Goal: Complete application form

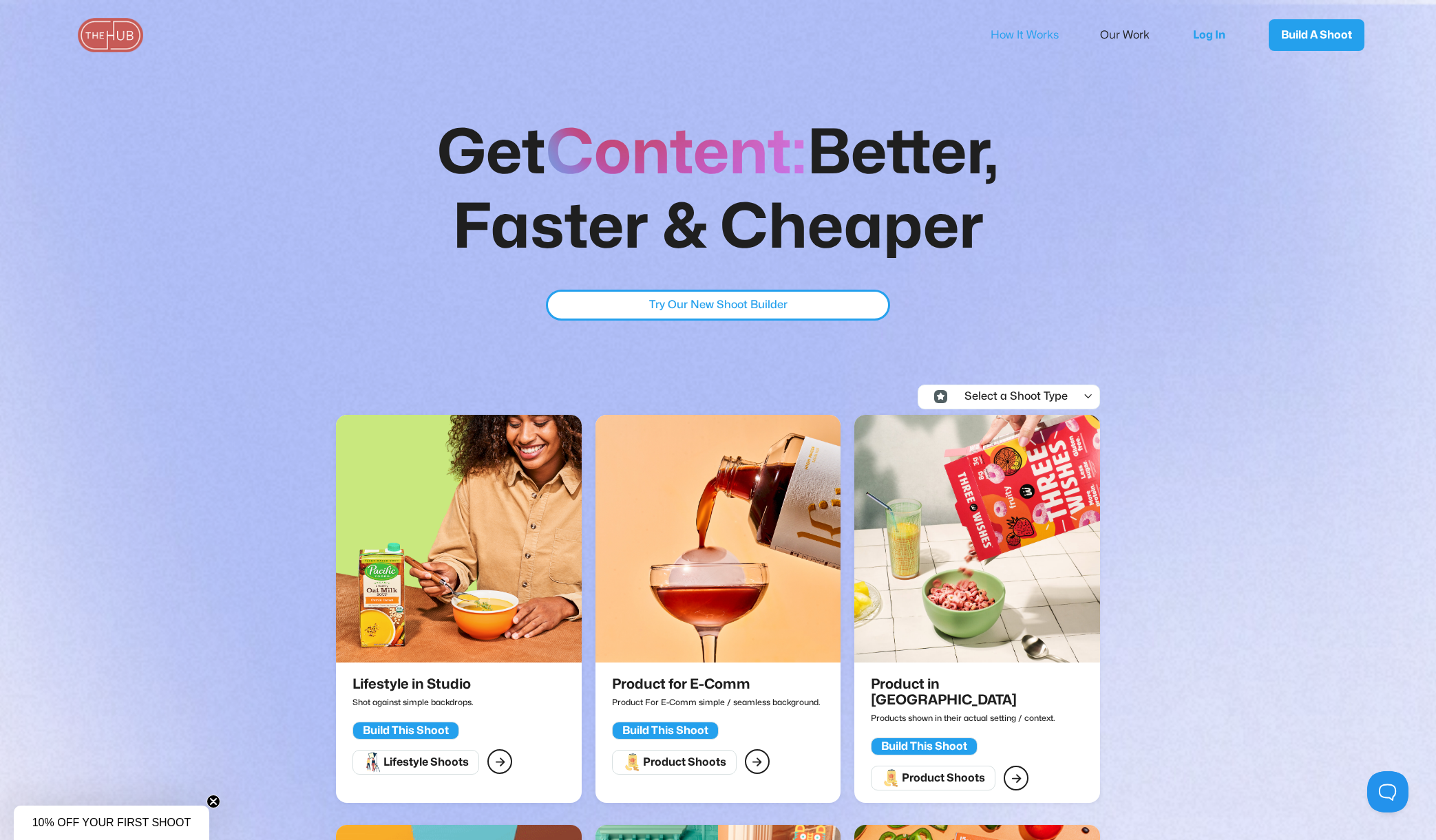
click at [1012, 34] on link "How It Works" at bounding box center [1033, 35] width 87 height 29
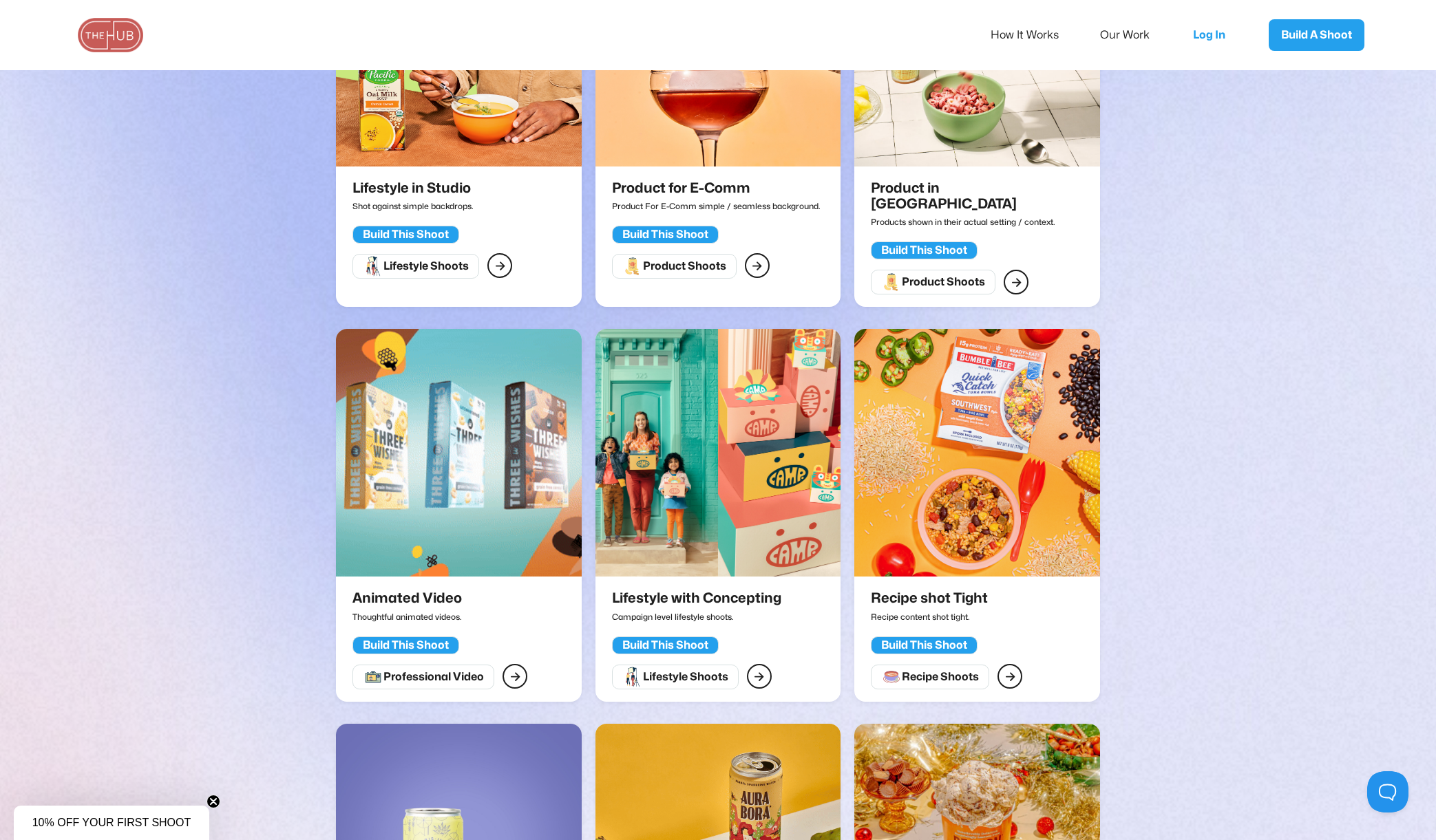
scroll to position [536, 0]
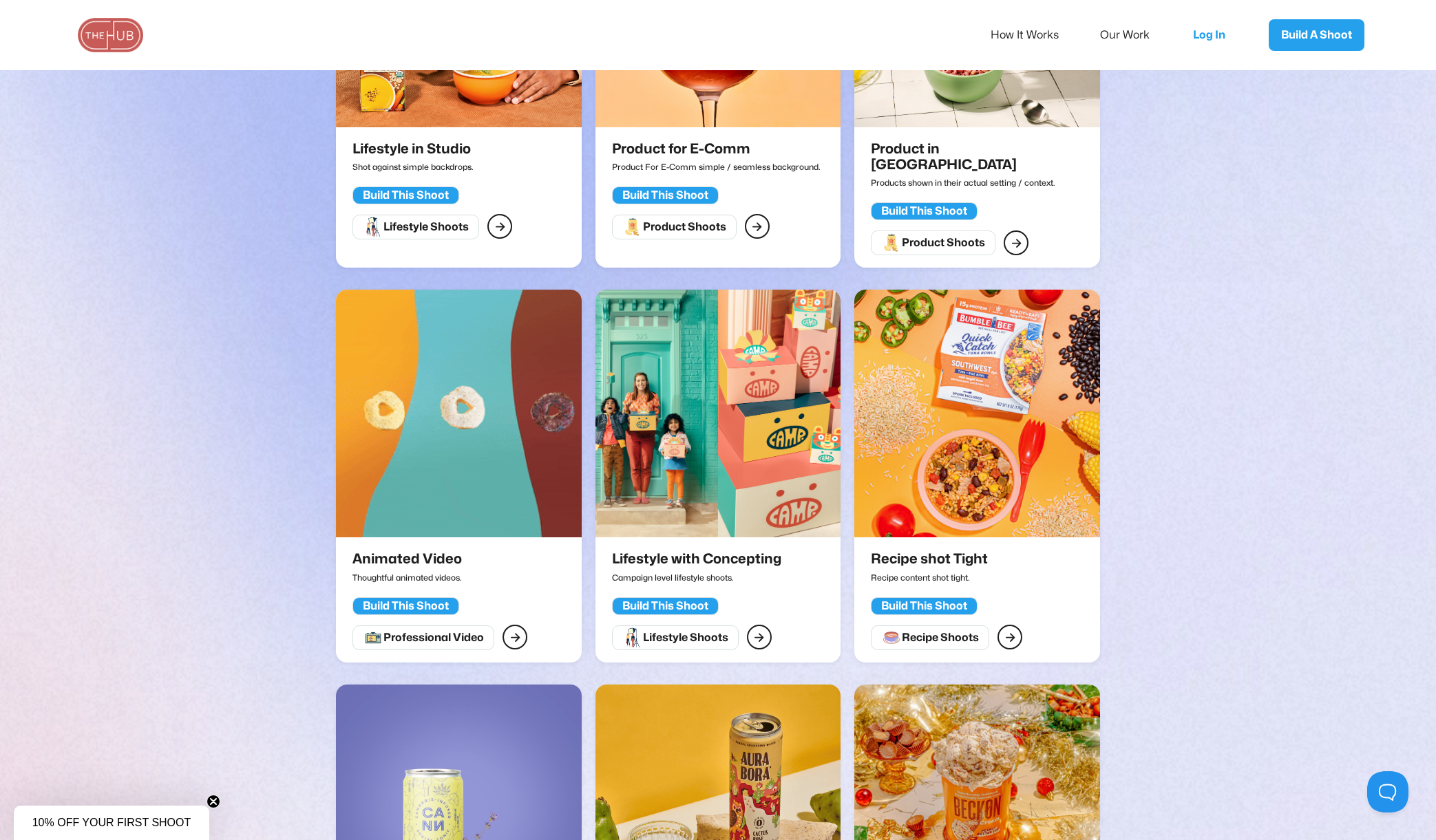
drag, startPoint x: 666, startPoint y: 619, endPoint x: 741, endPoint y: 627, distance: 75.4
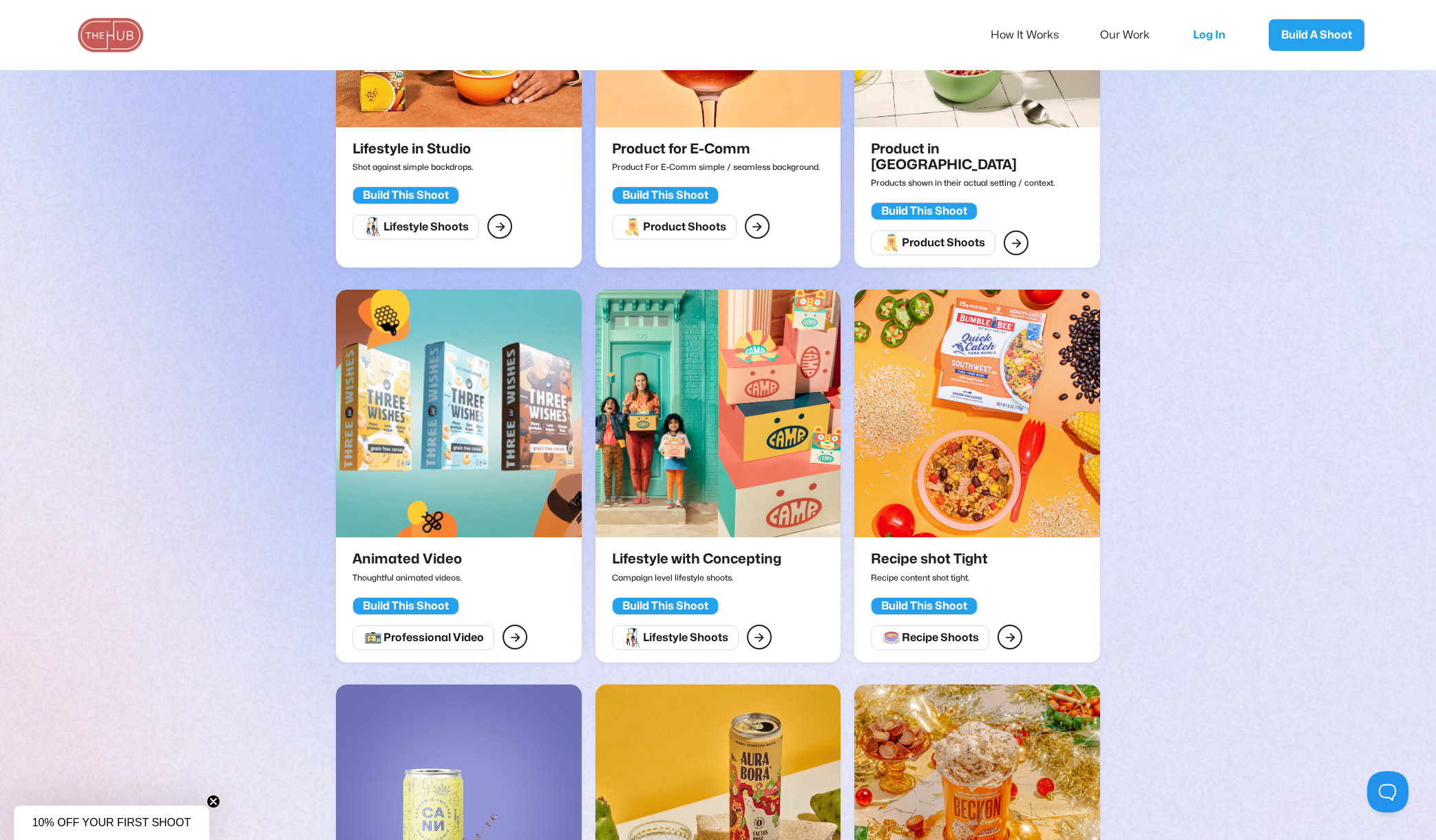
click at [469, 234] on div "Lifestyle Shoots" at bounding box center [426, 227] width 85 height 14
click at [505, 235] on div "" at bounding box center [501, 227] width 11 height 18
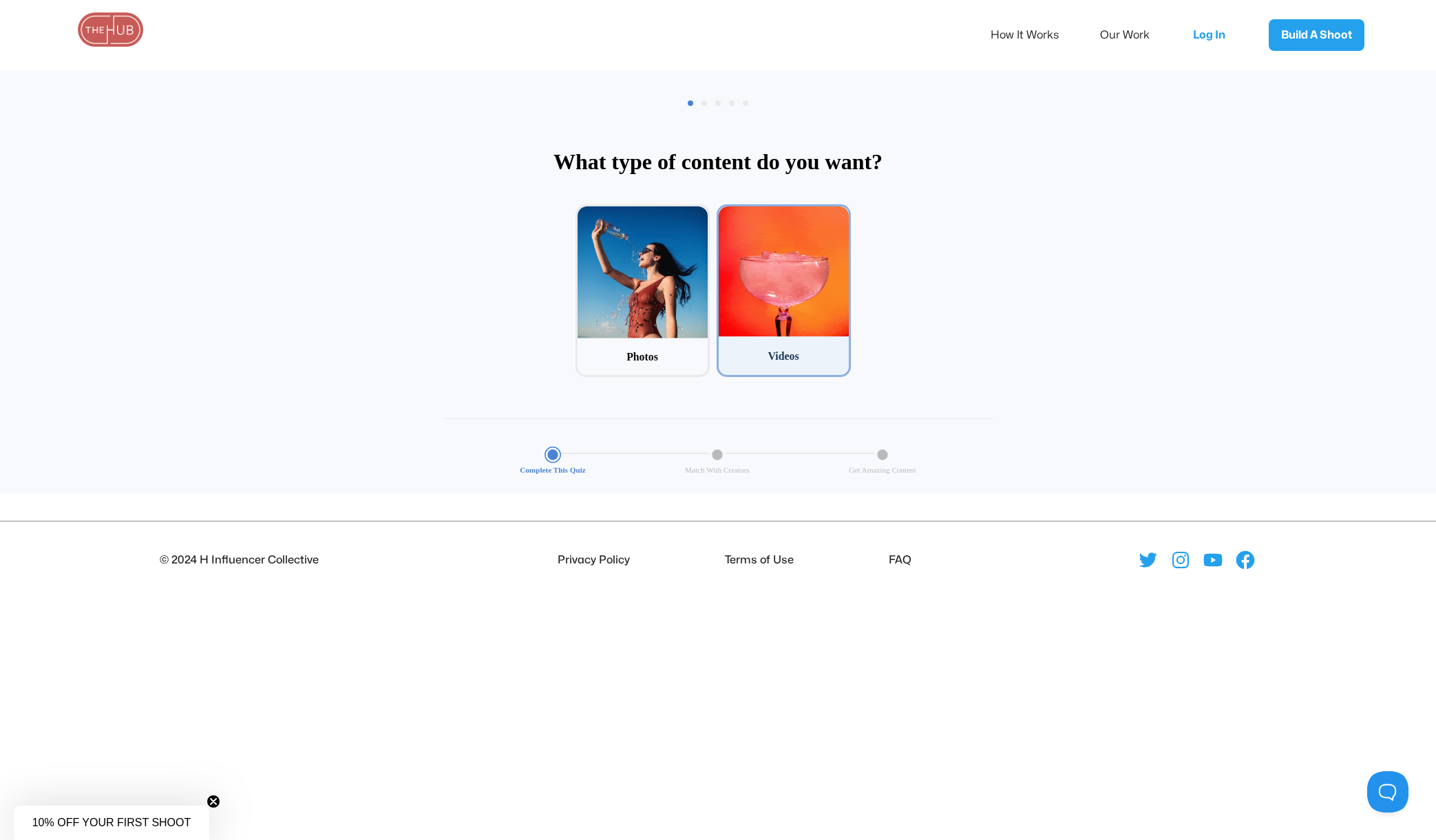
click at [773, 289] on div at bounding box center [783, 271] width 130 height 130
click at [726, 213] on input "2 Videos" at bounding box center [721, 209] width 9 height 9
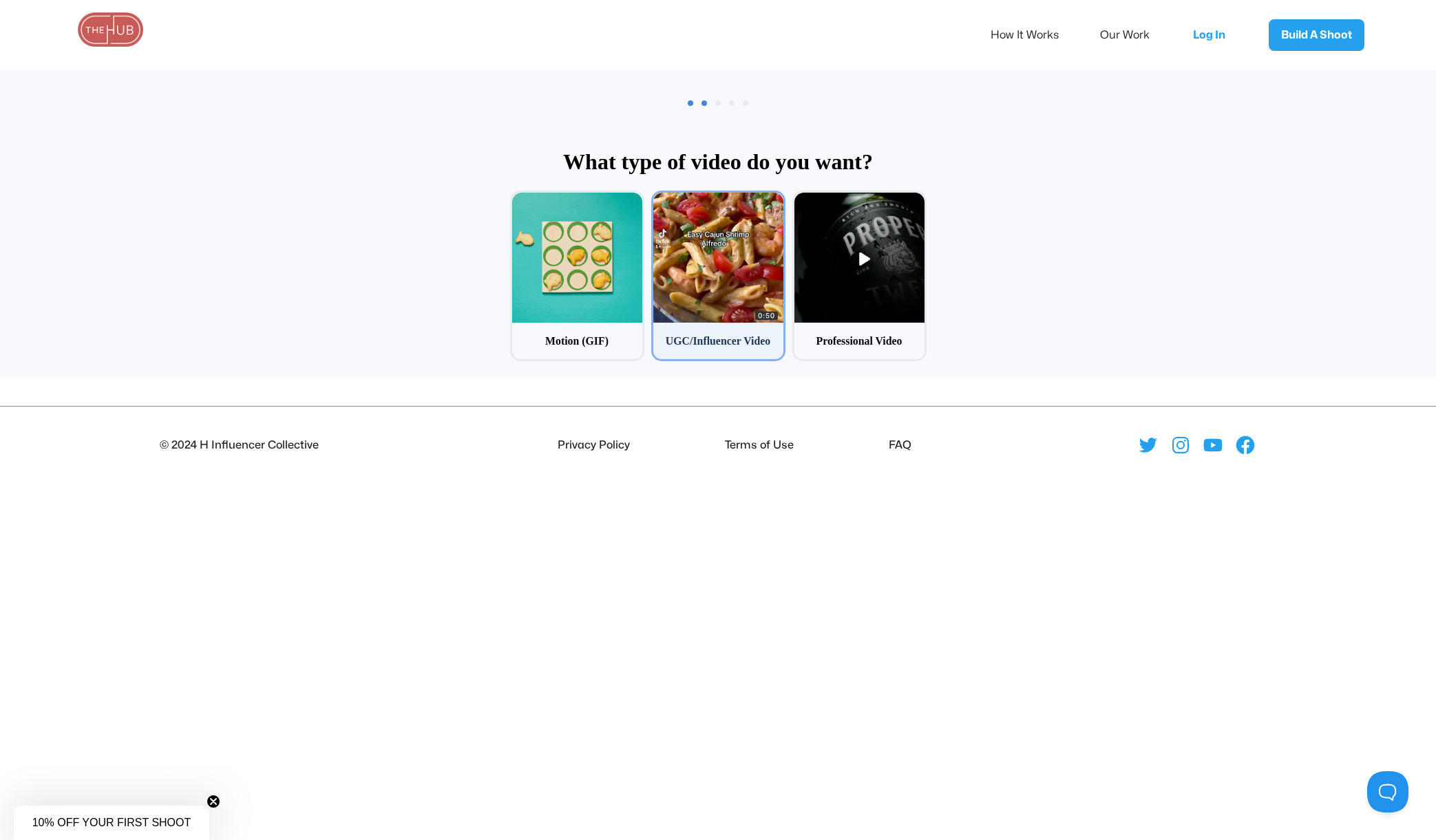
scroll to position [66, 0]
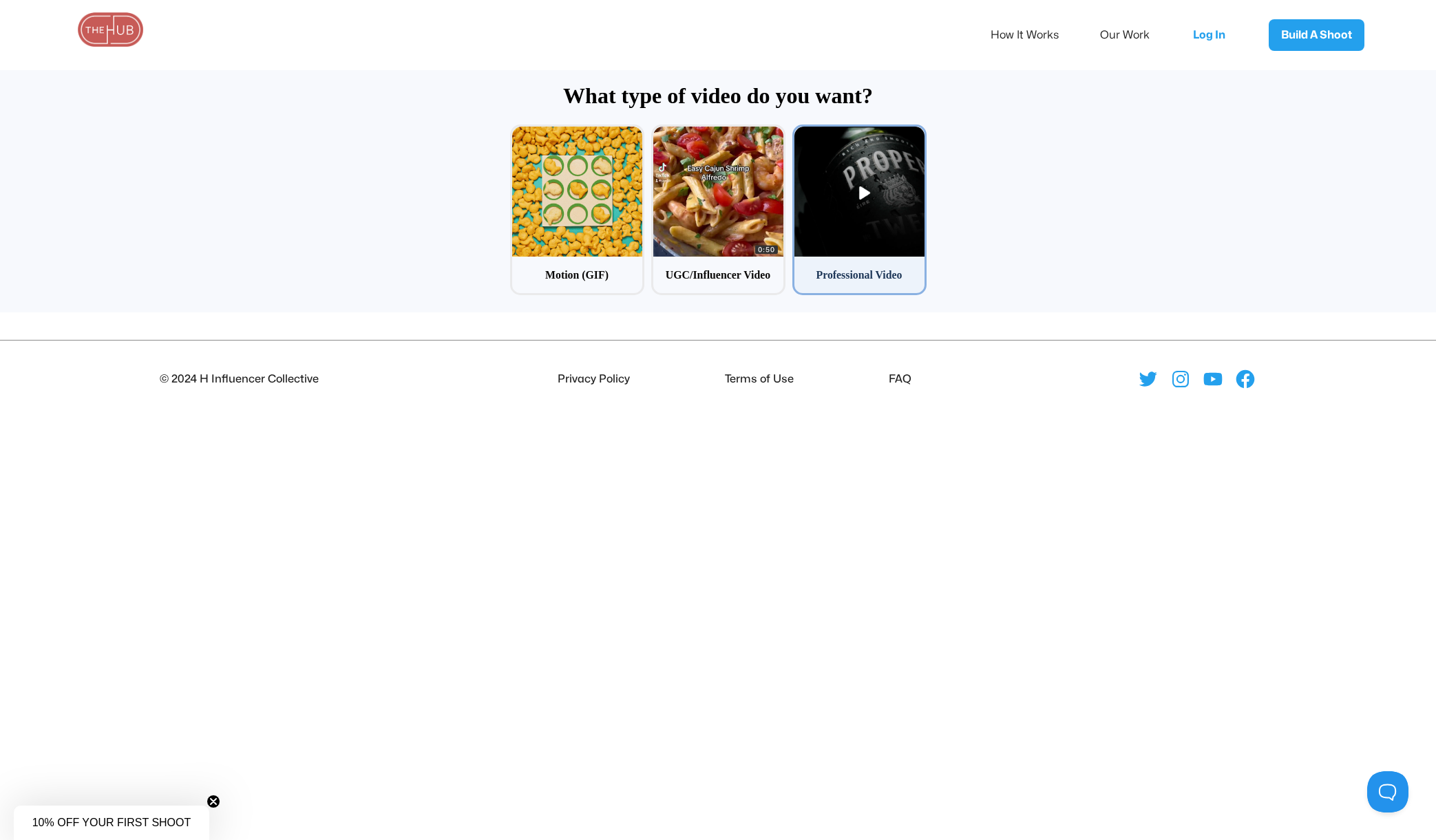
click at [840, 291] on div "Professional Video" at bounding box center [859, 275] width 130 height 36
click at [801, 133] on input "3 Professional Video" at bounding box center [797, 129] width 9 height 9
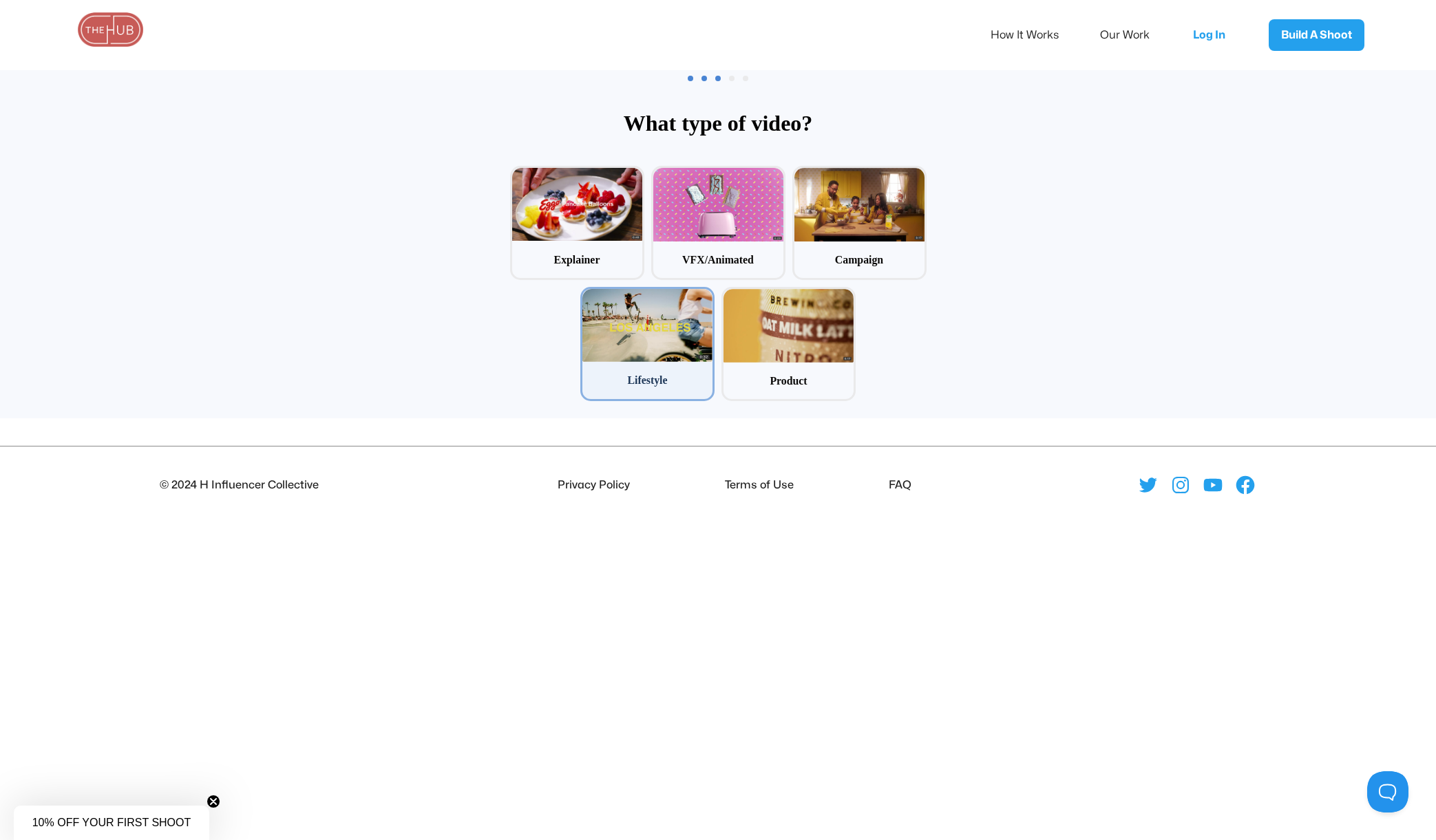
click at [632, 359] on div at bounding box center [648, 325] width 130 height 73
click at [589, 296] on input "4 Lifestyle" at bounding box center [585, 292] width 9 height 9
radio input "false"
radio input "true"
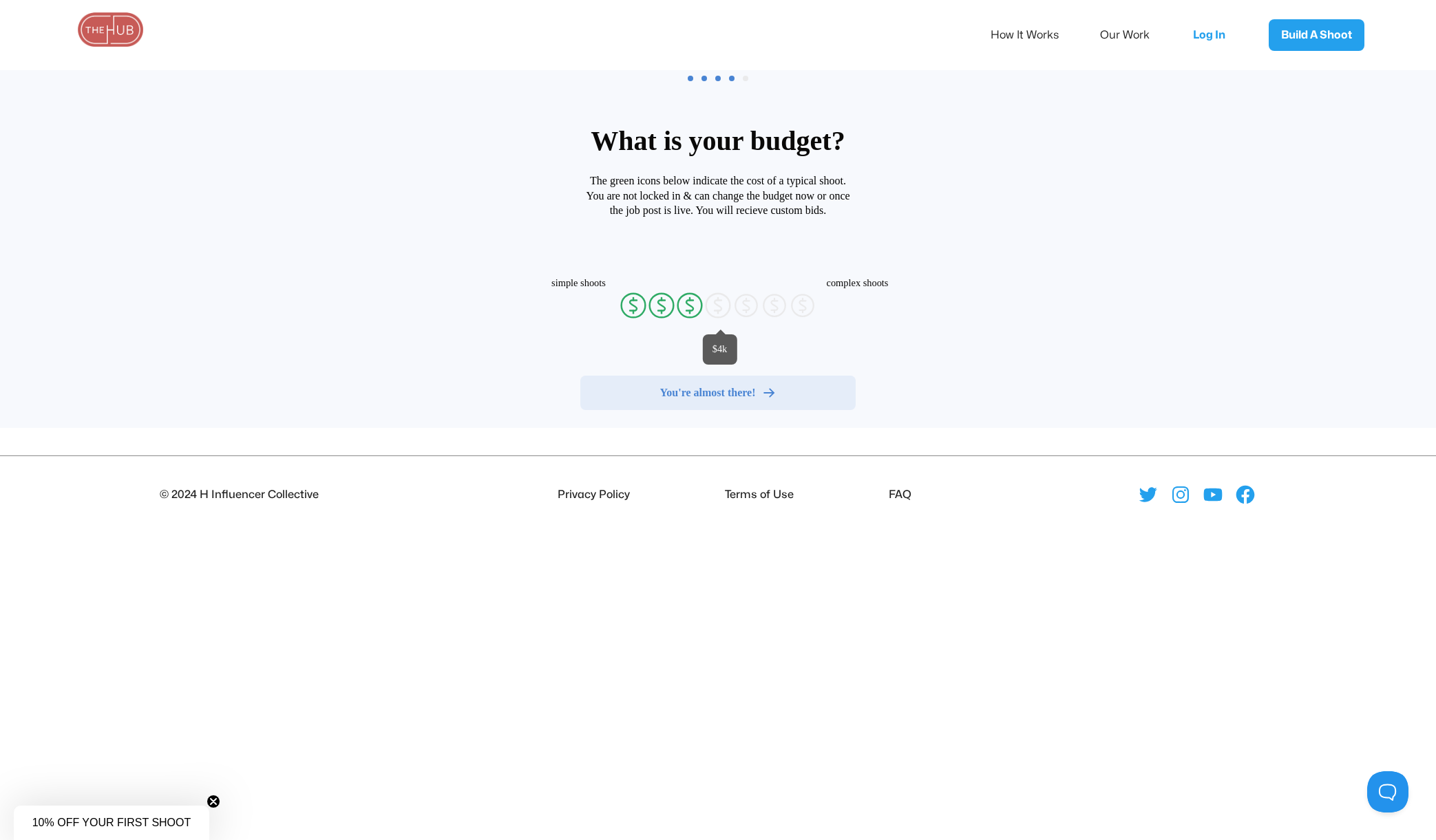
radio input "false"
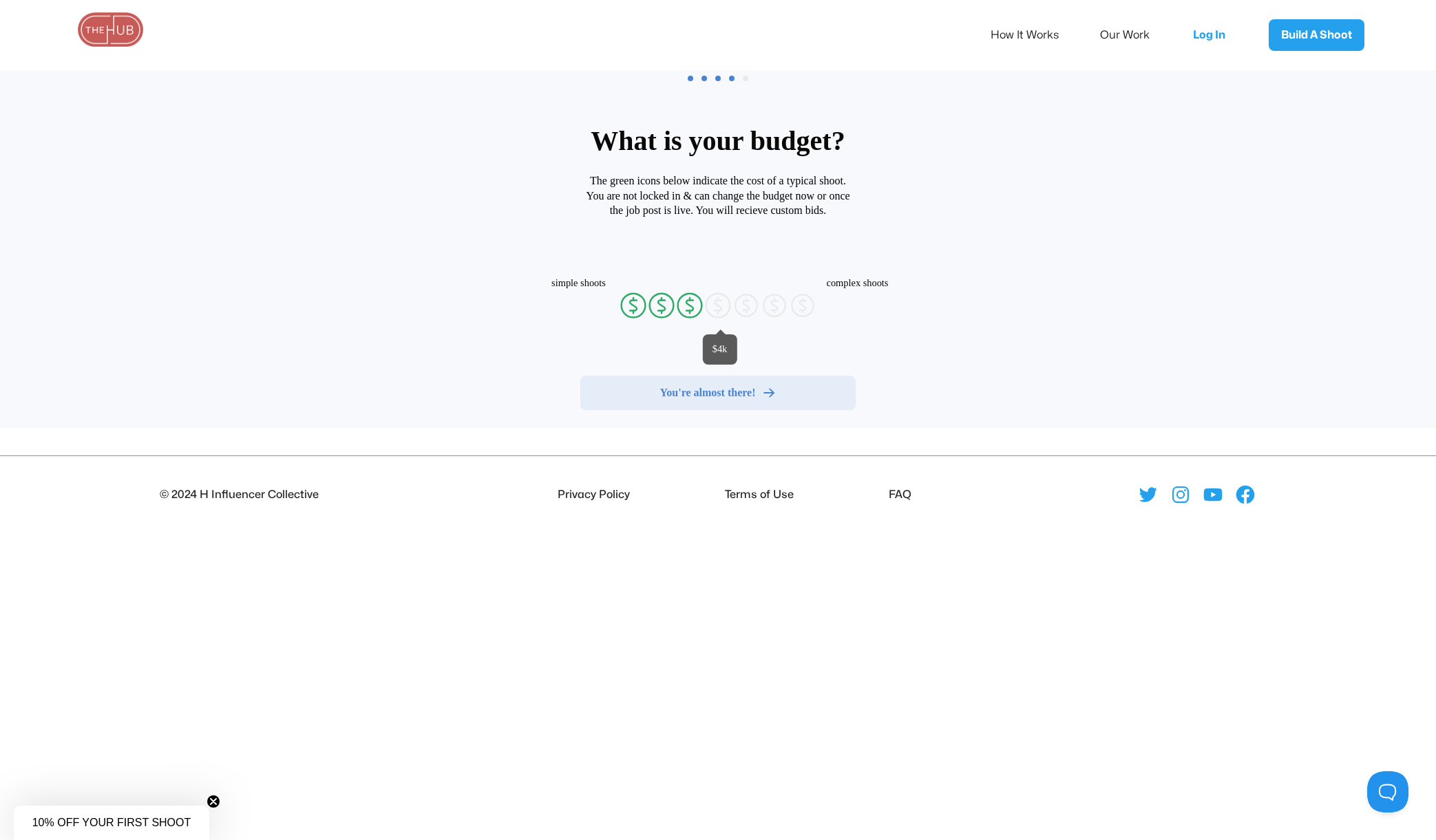
radio input "false"
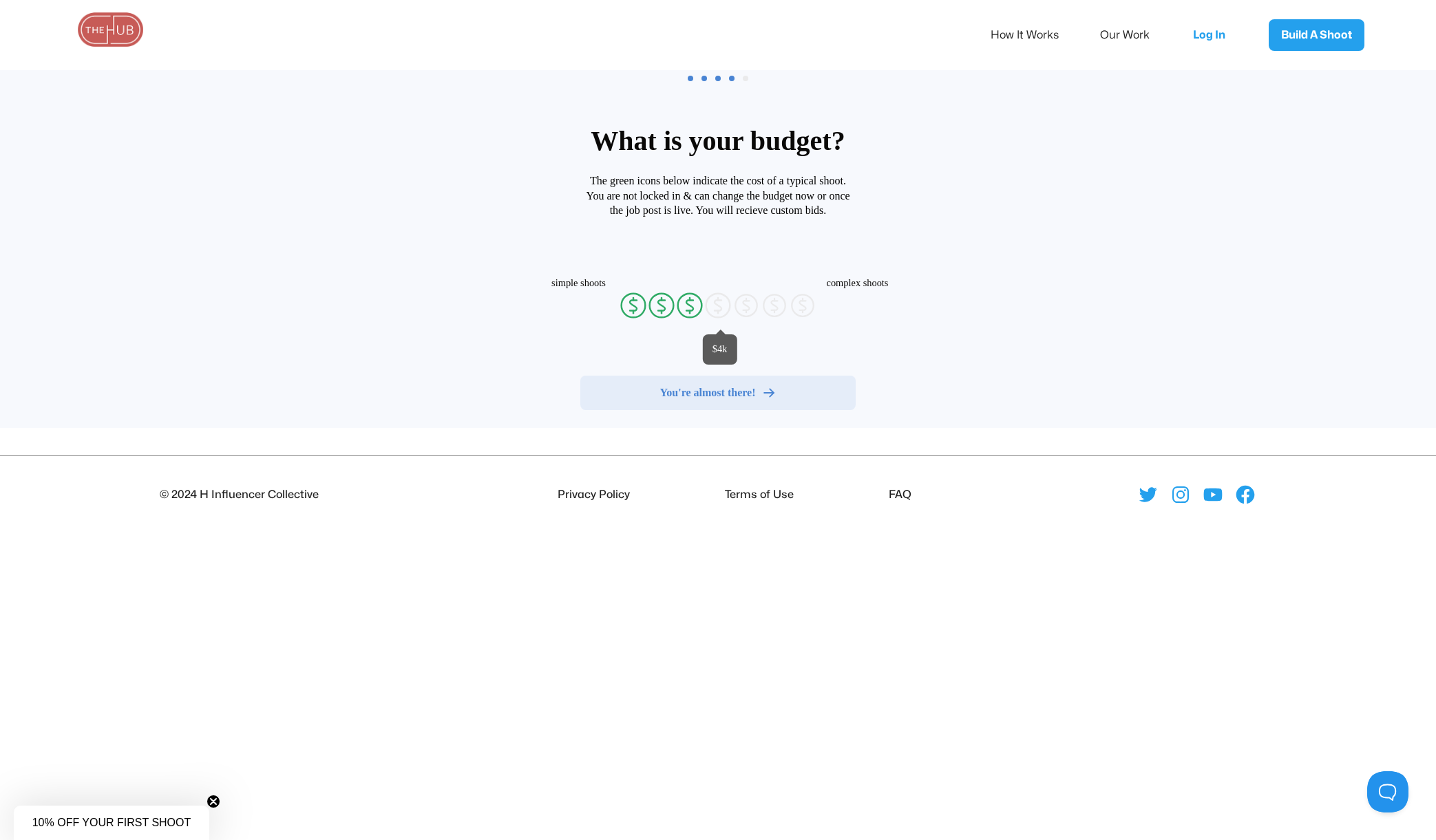
radio input "false"
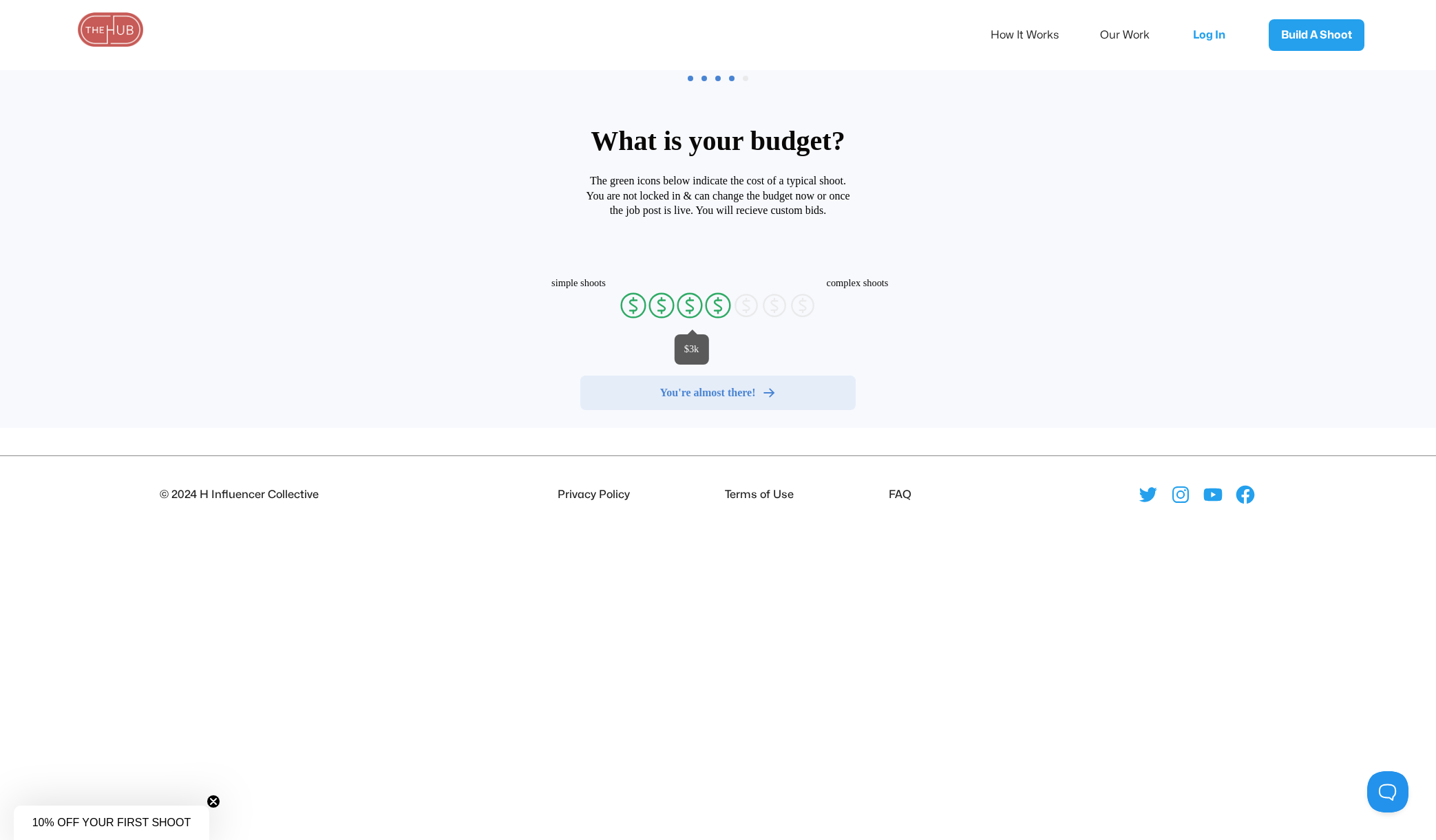
radio input "false"
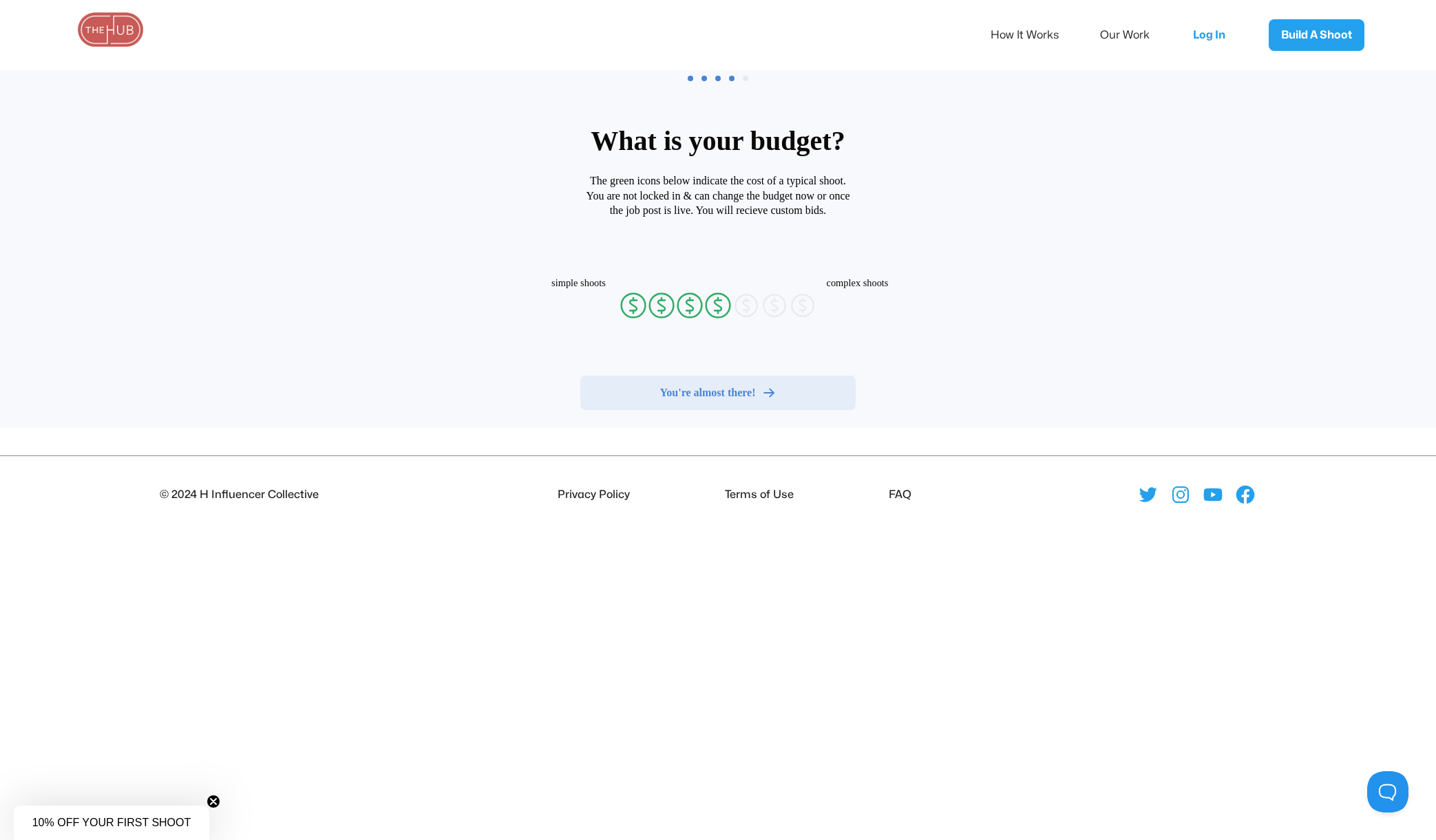
radio input "false"
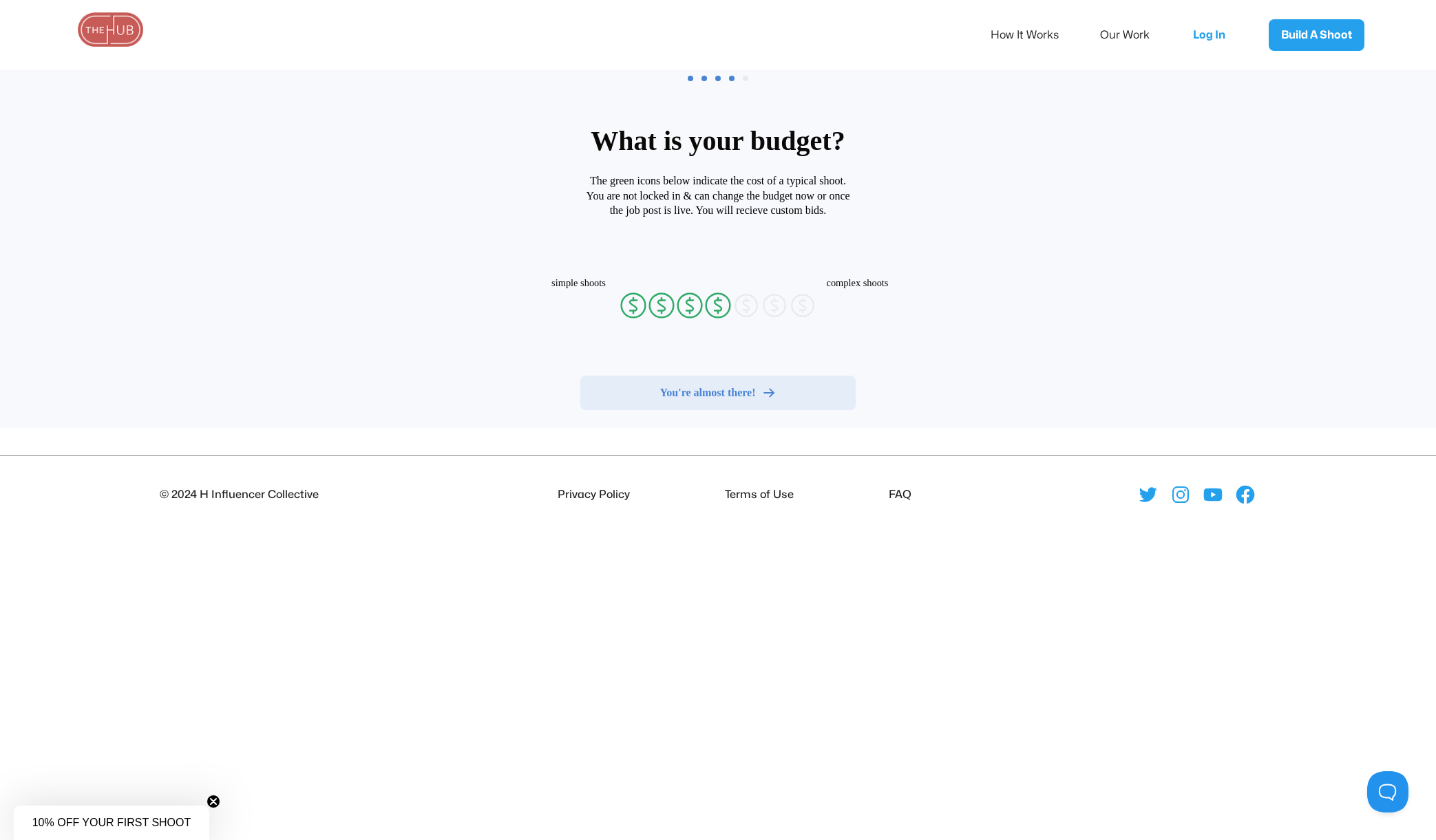
radio input "false"
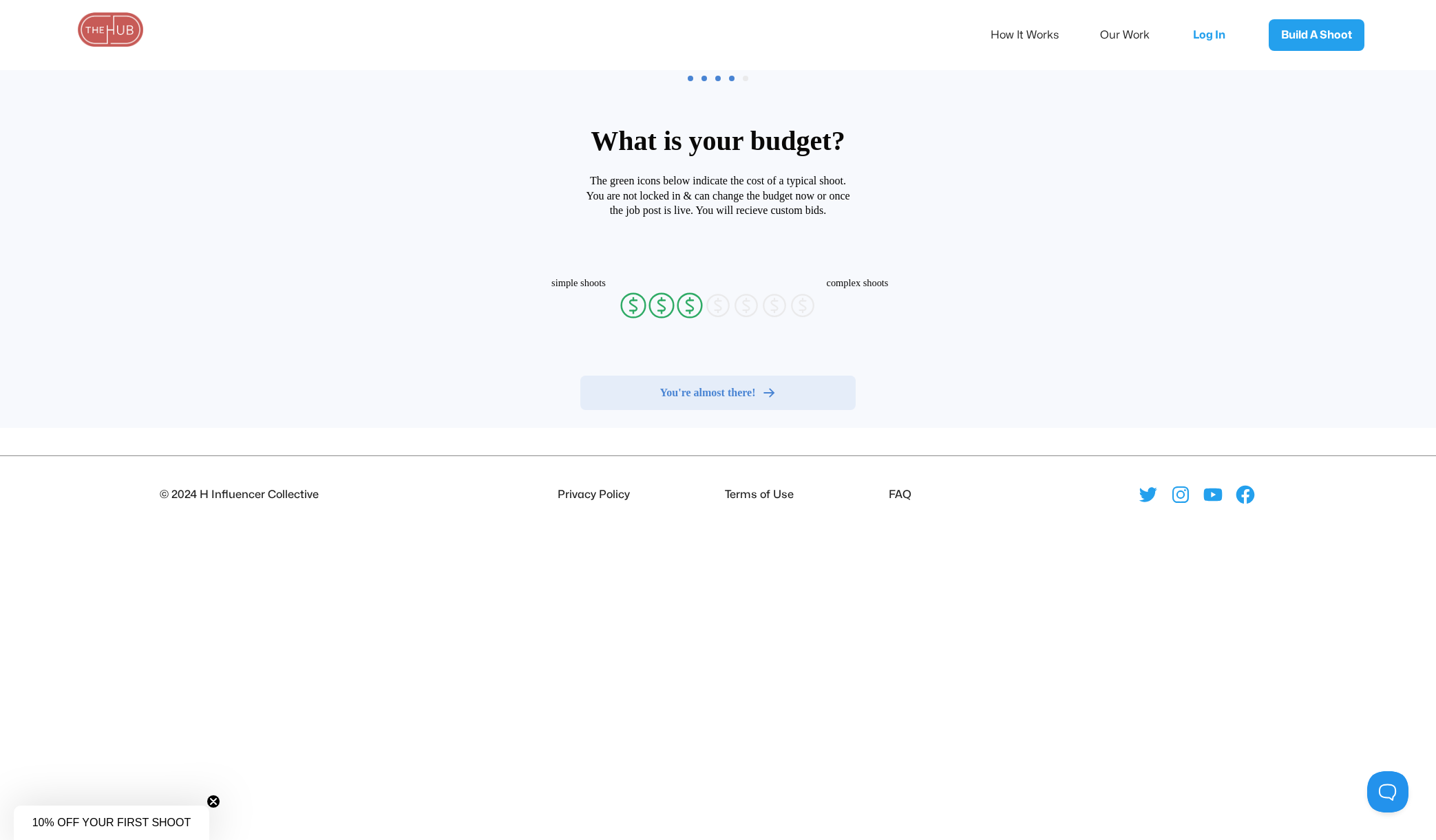
radio input "false"
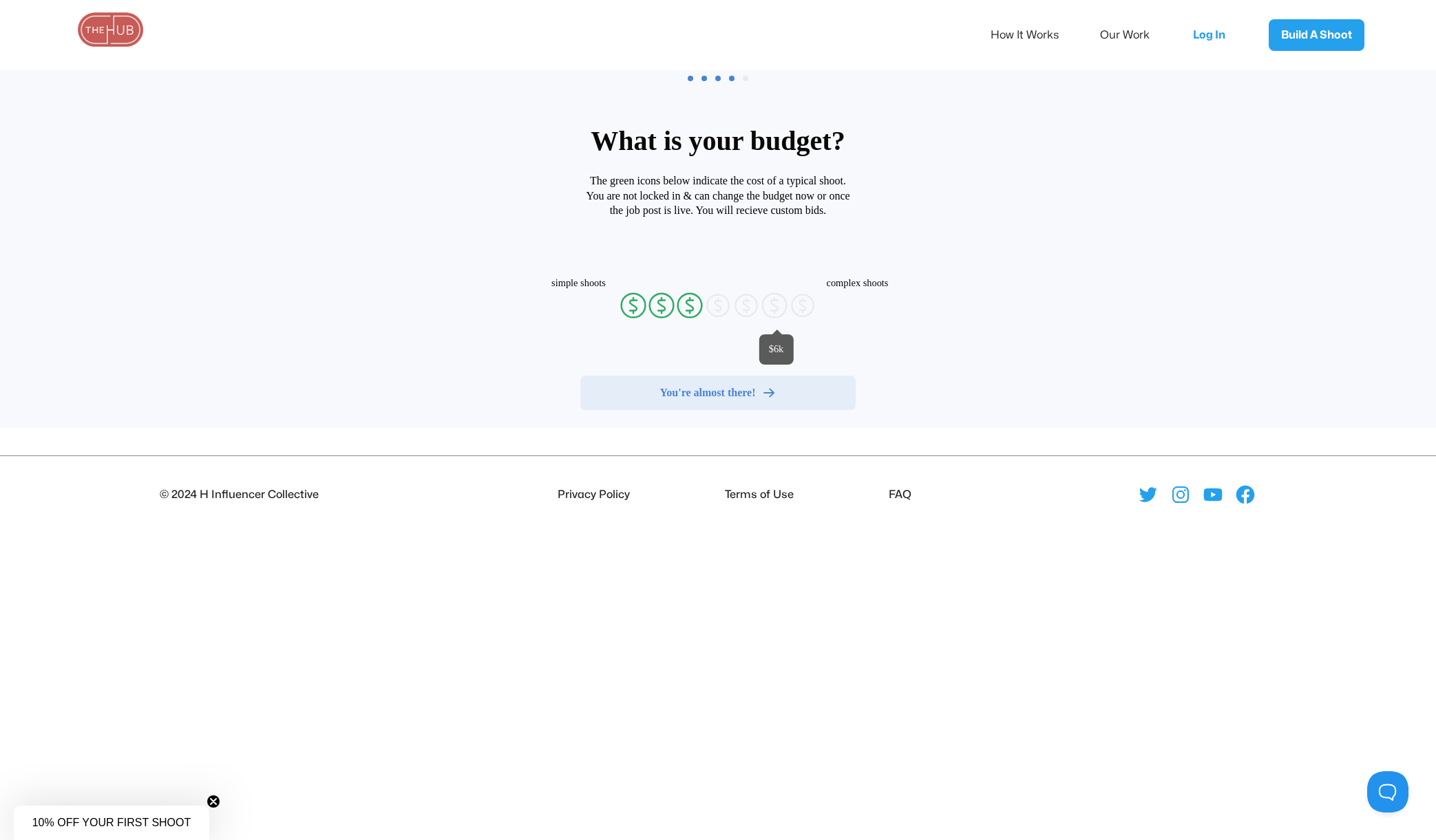
radio input "false"
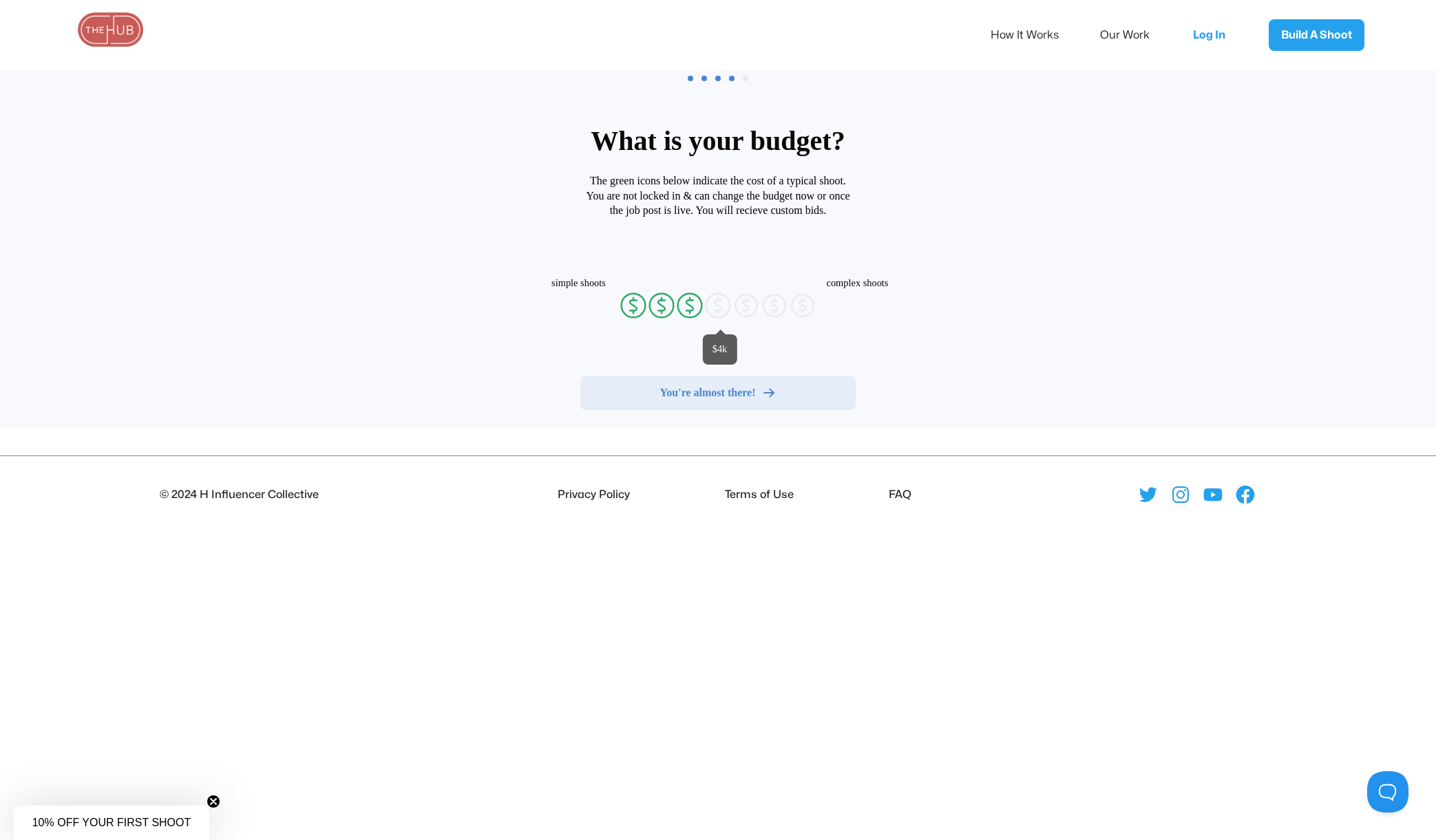
radio input "false"
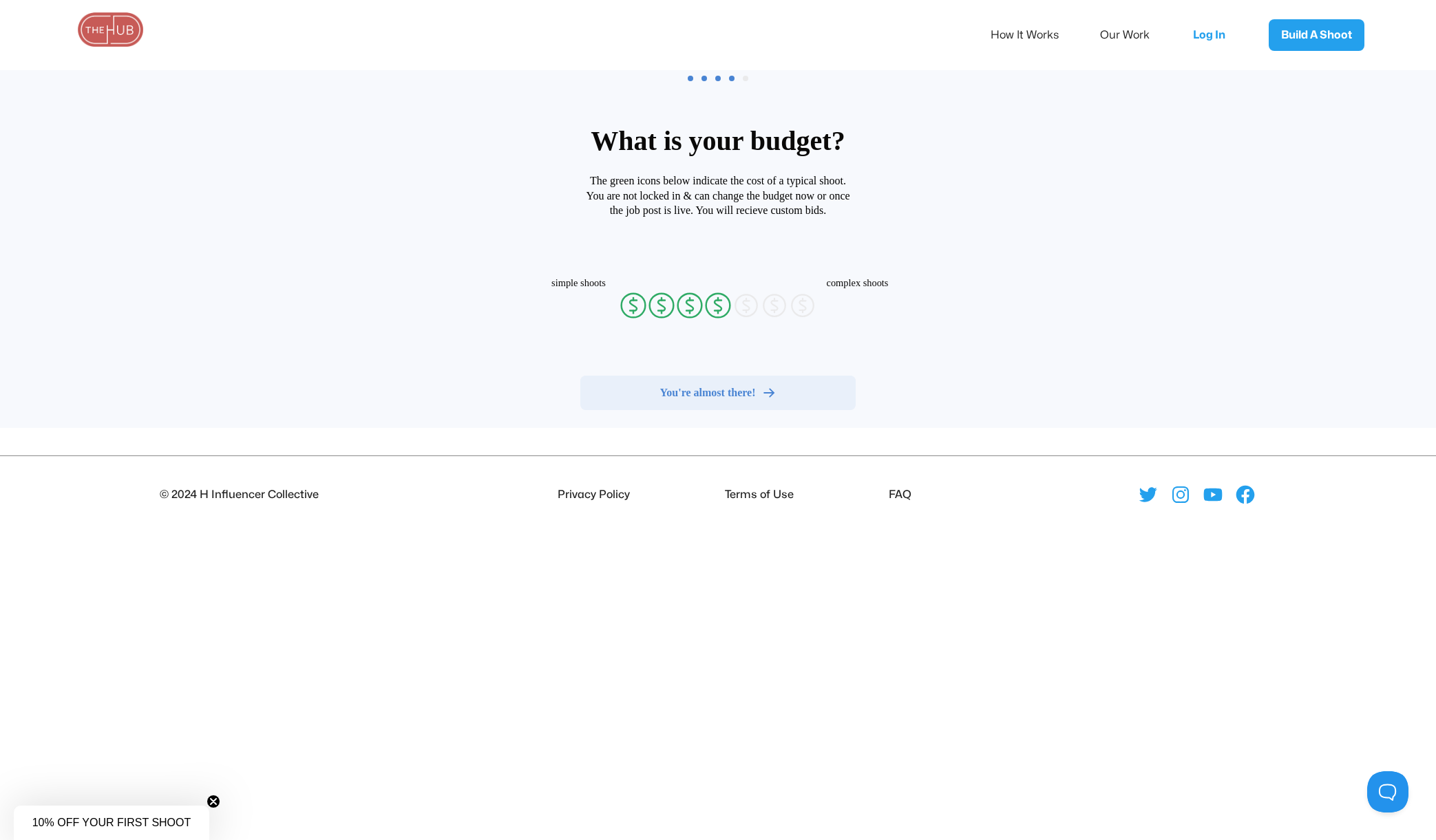
radio input "false"
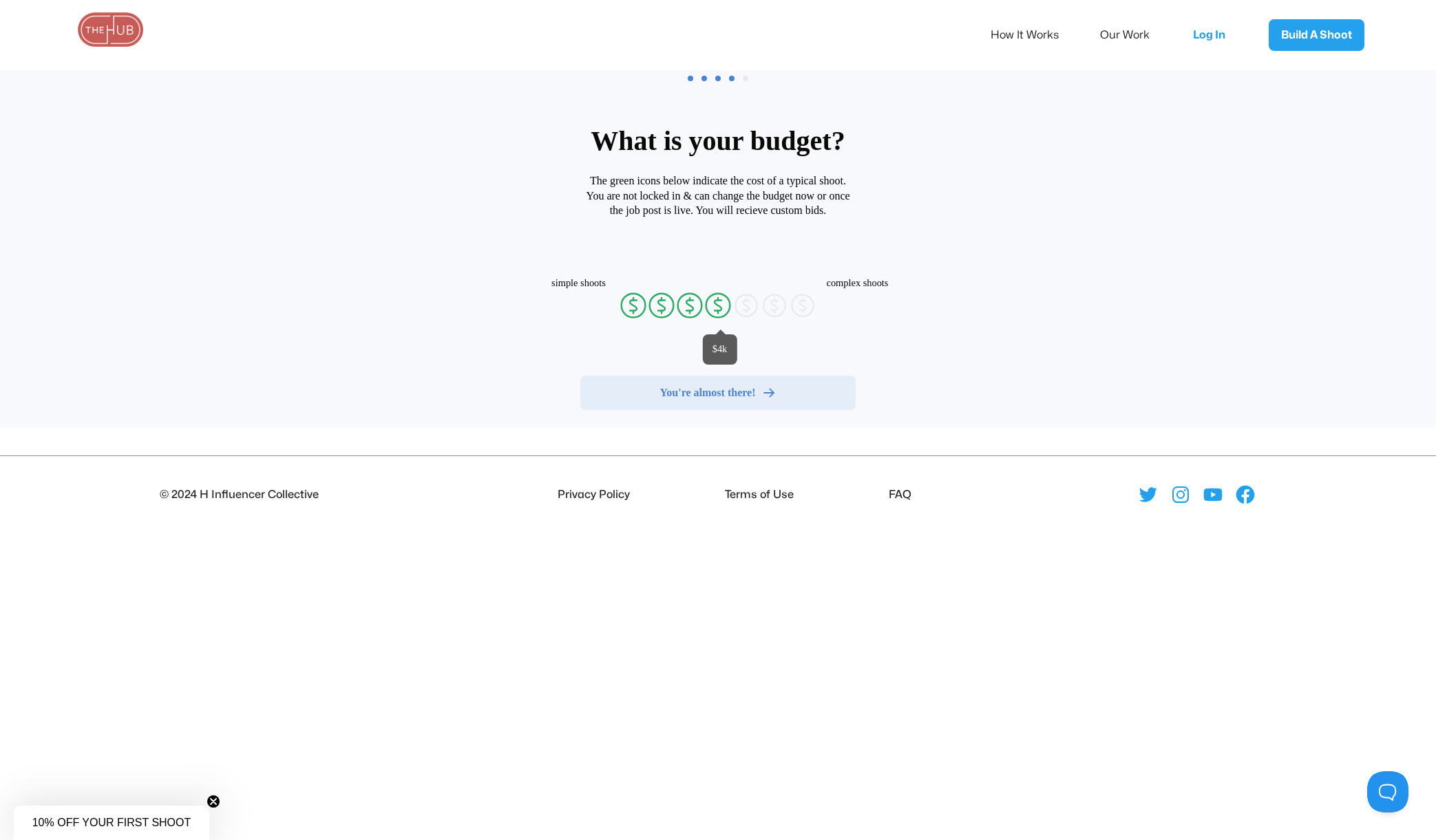
radio input "false"
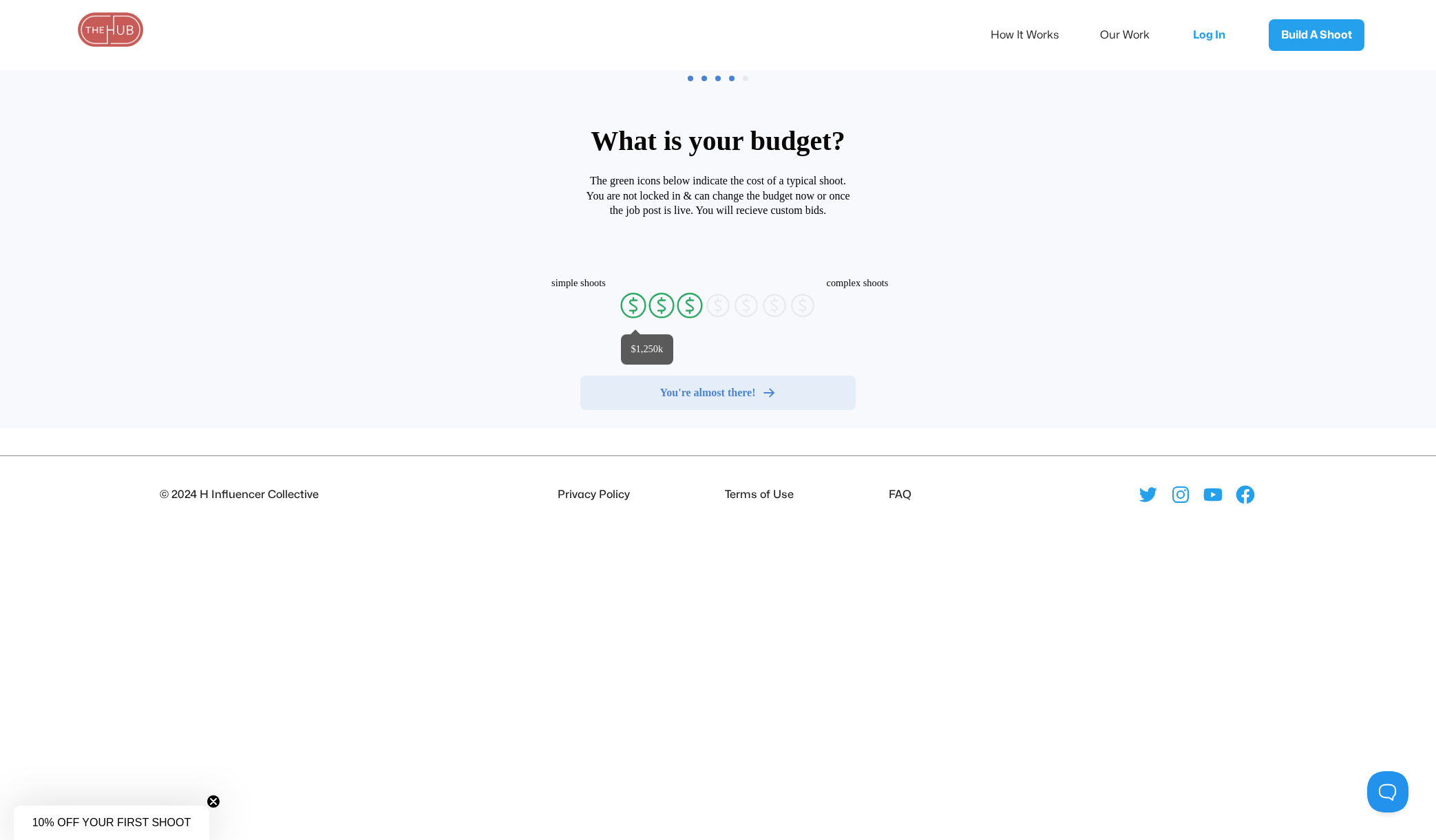
radio input "false"
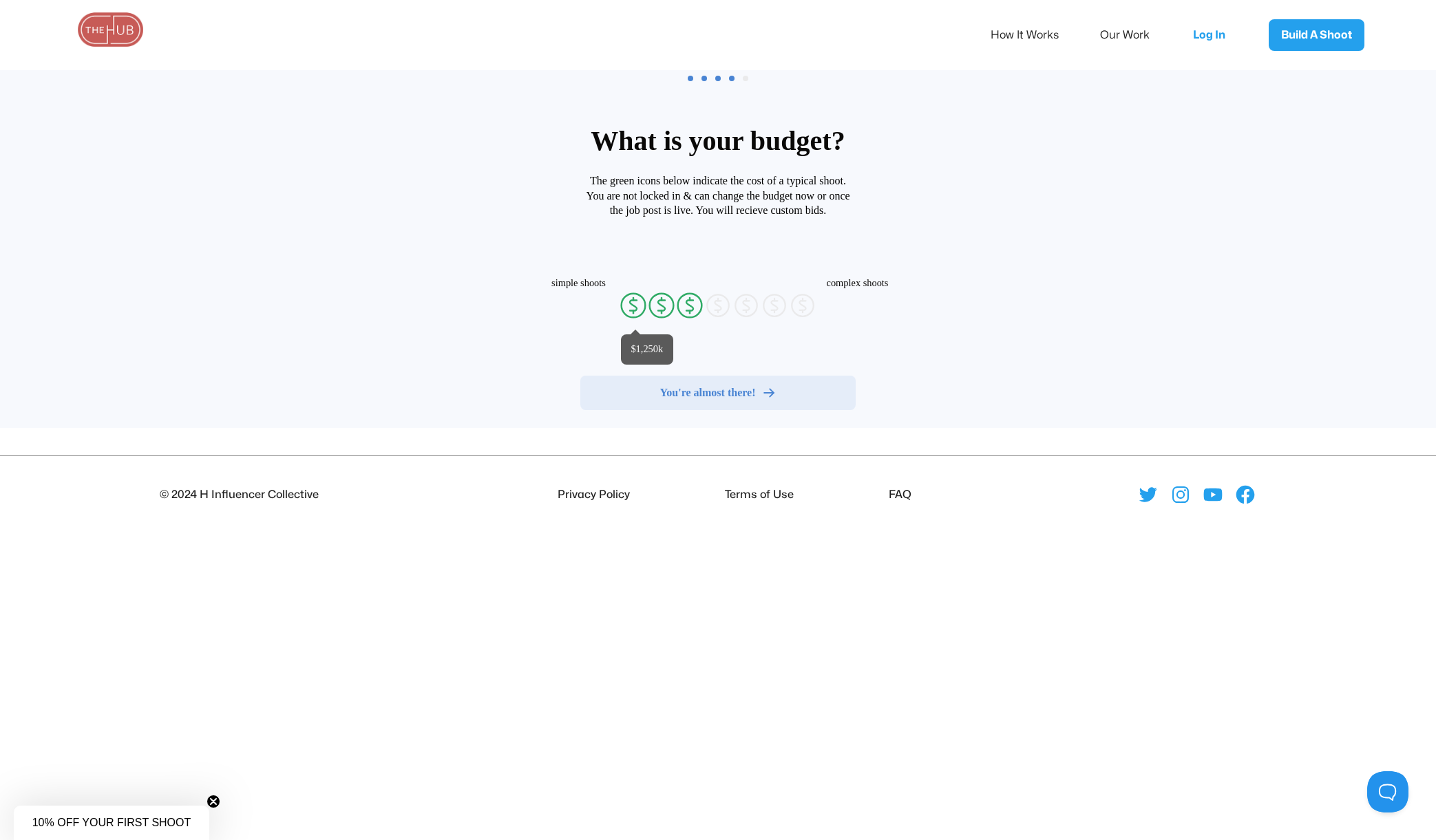
radio input "false"
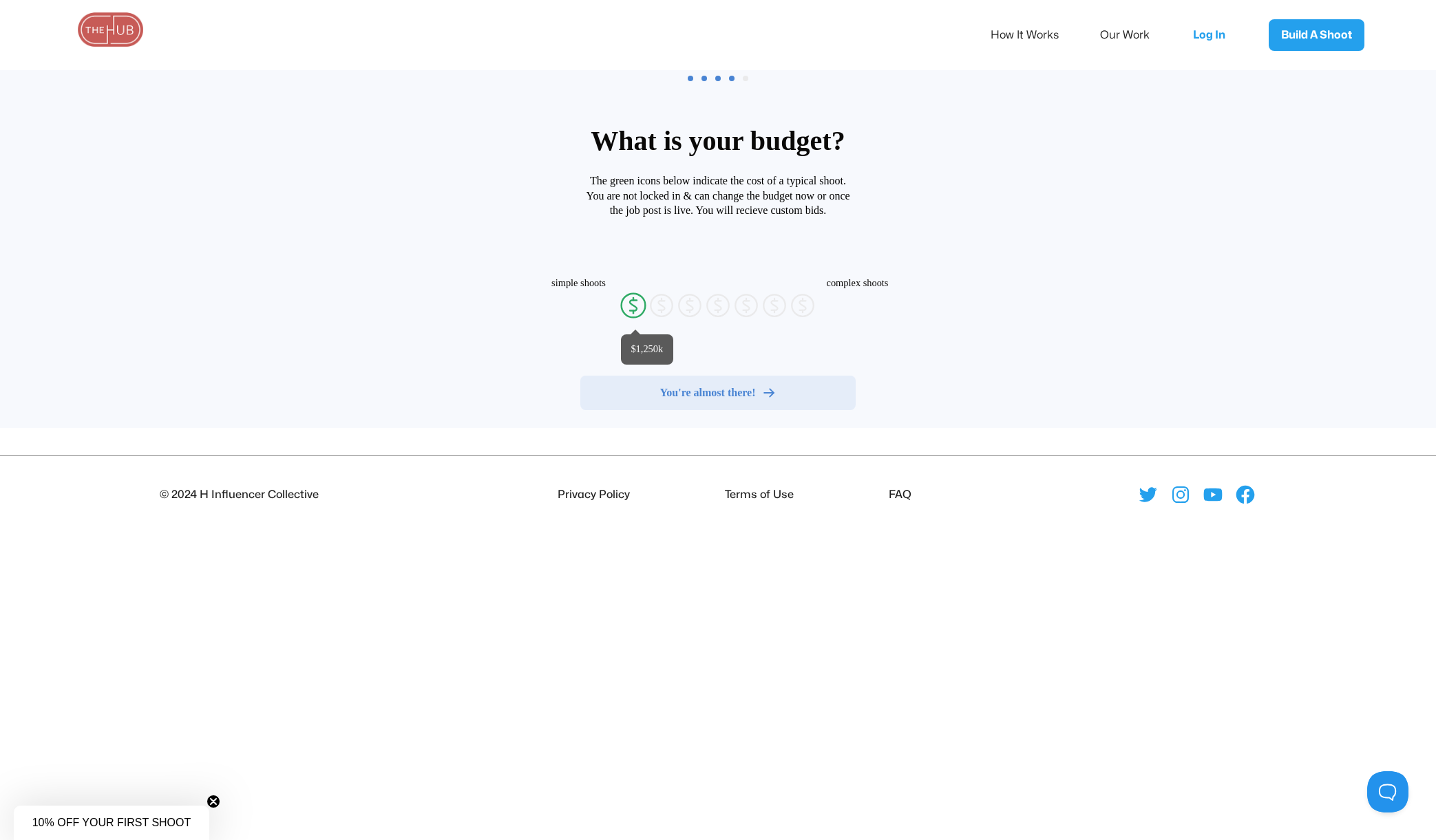
radio input "false"
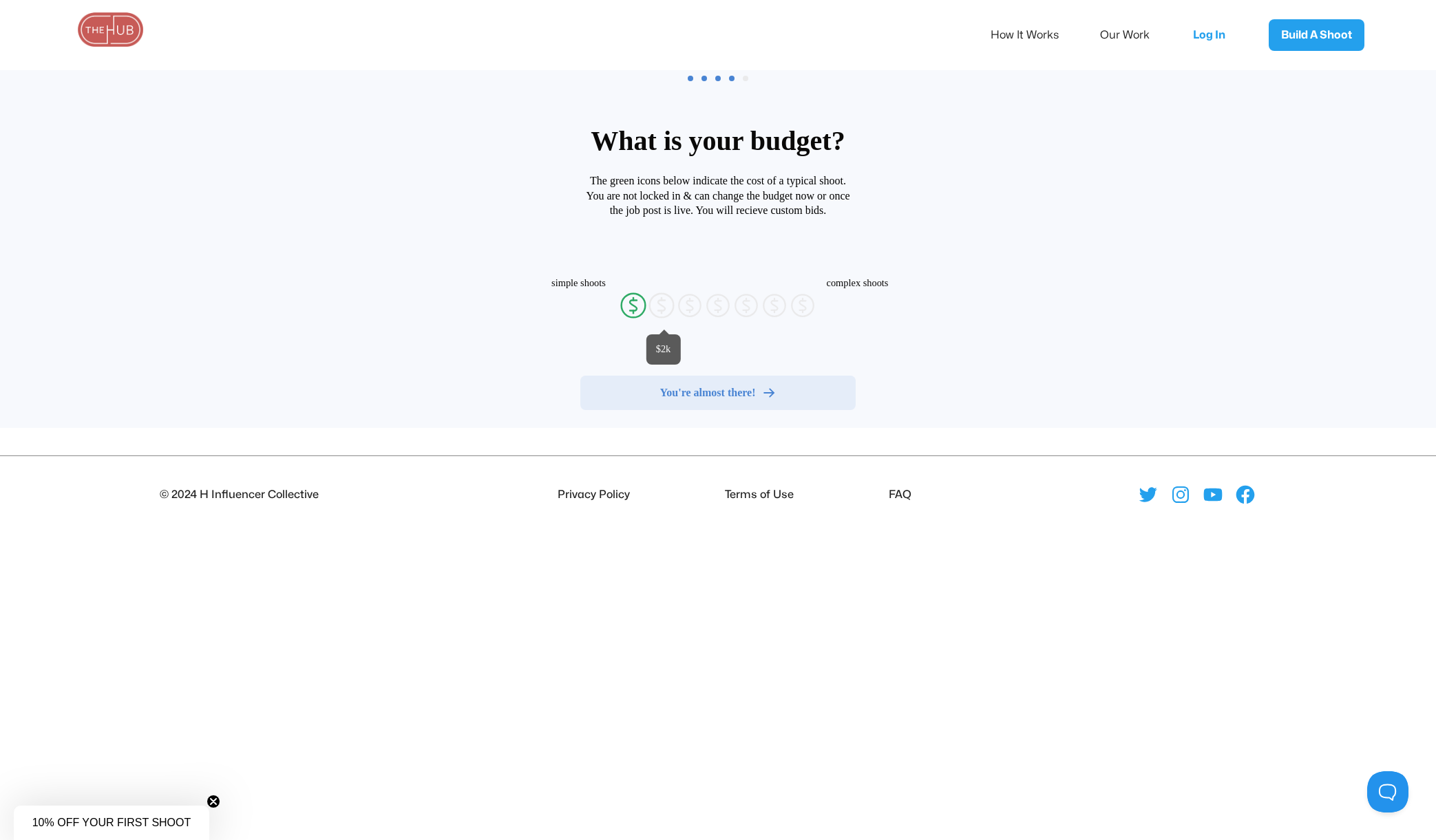
radio input "false"
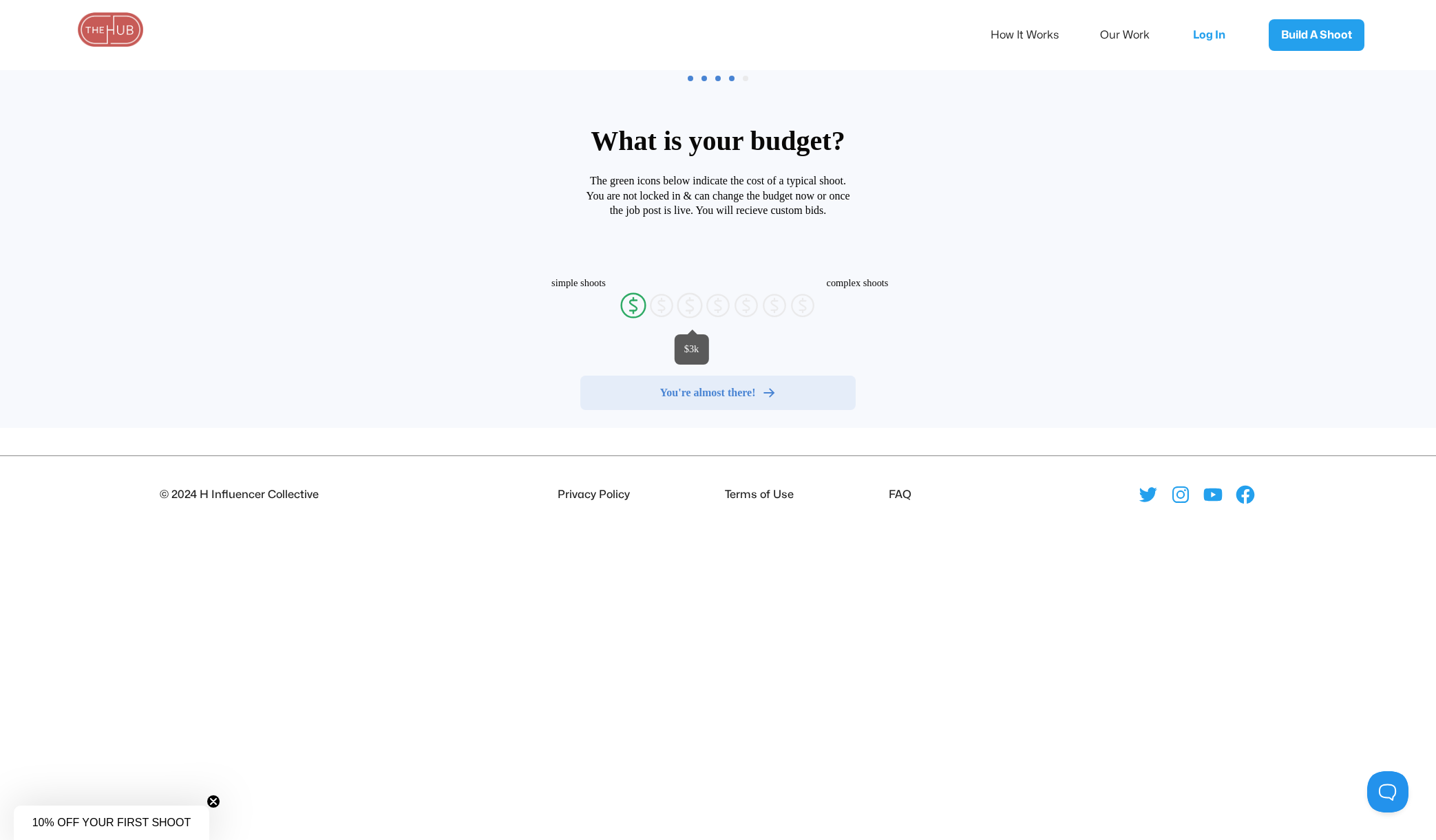
radio input "false"
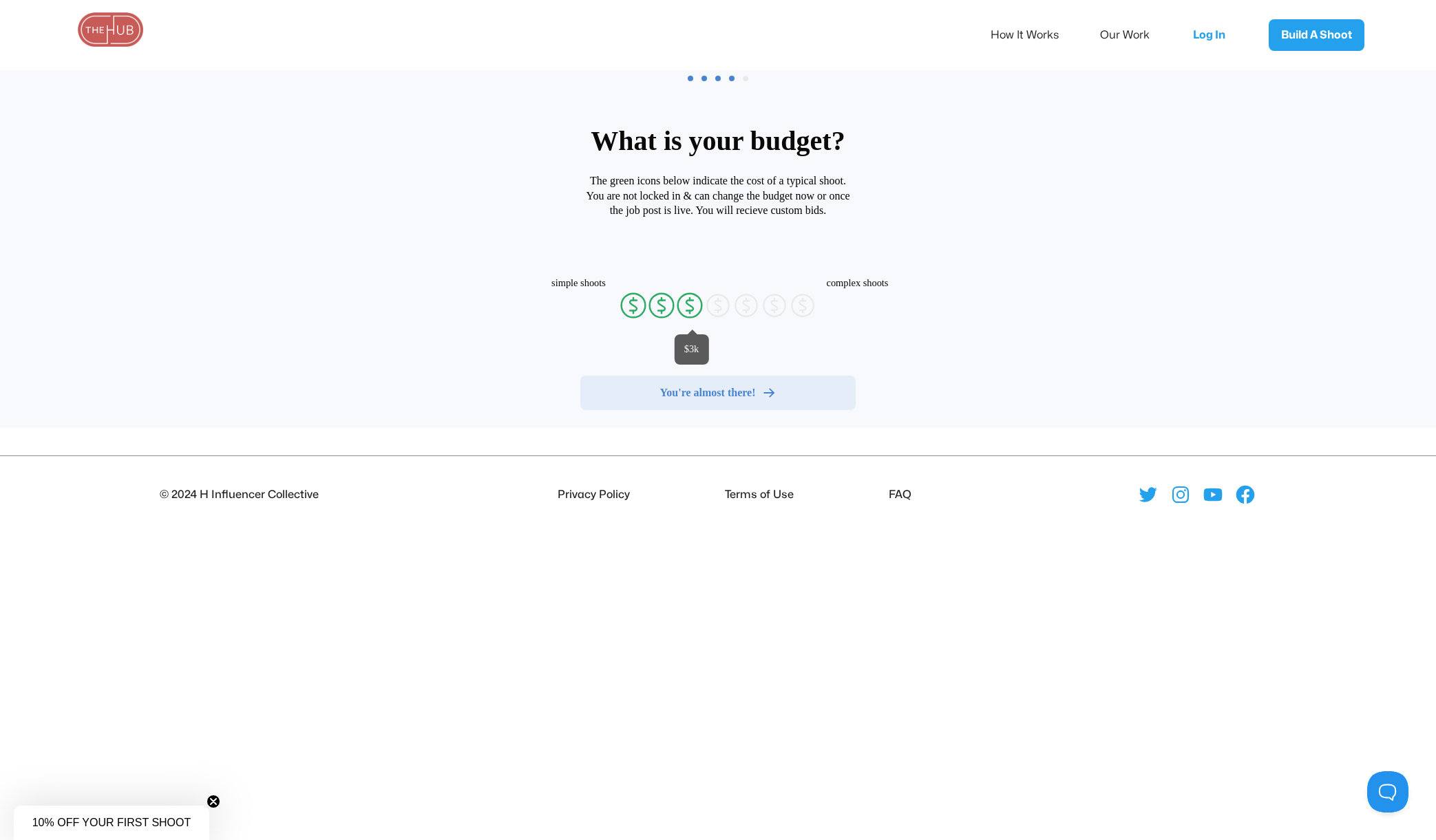
radio input "false"
click at [681, 313] on circle at bounding box center [690, 305] width 24 height 24
radio input "false"
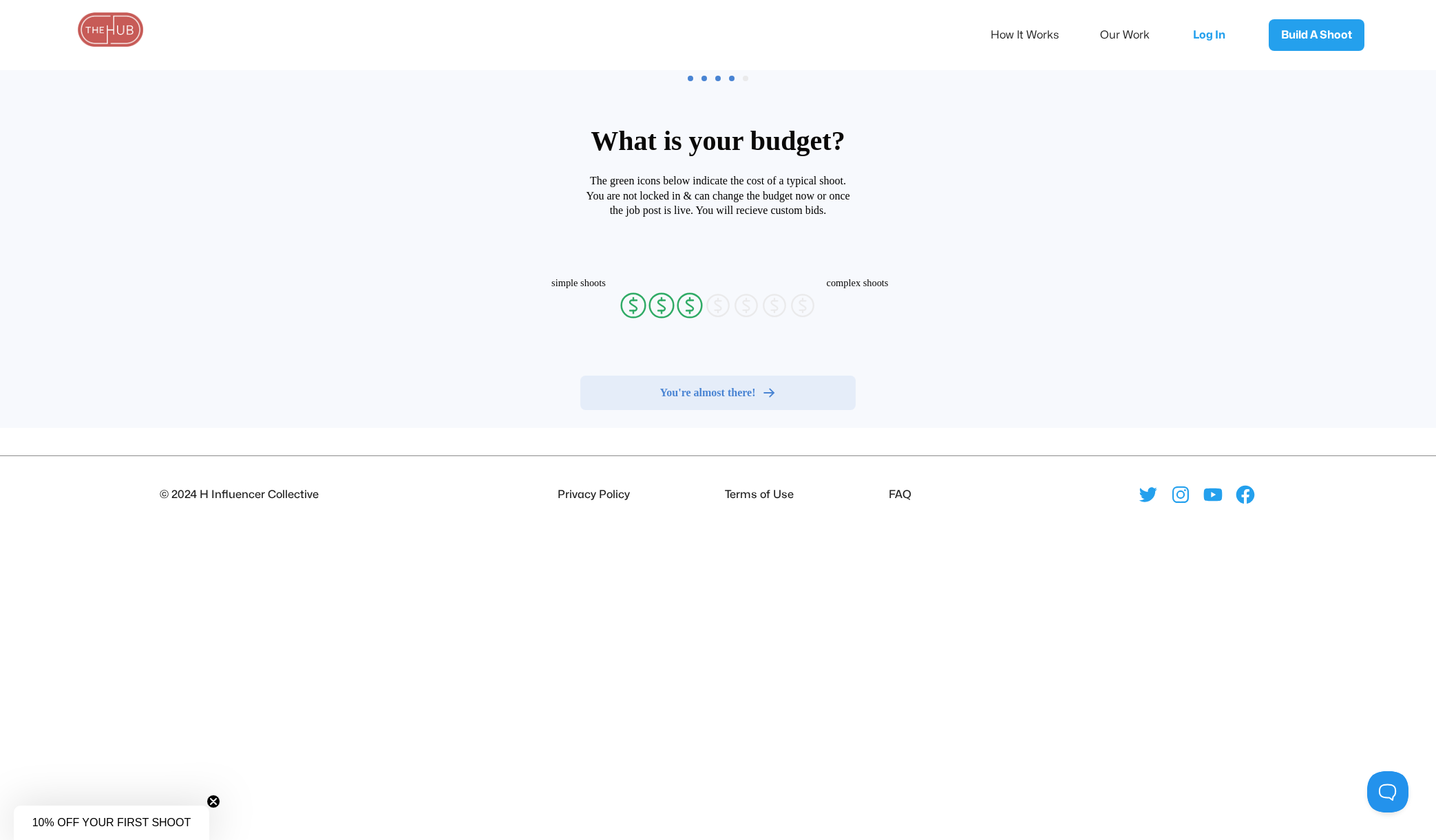
radio input "false"
click at [724, 390] on span "You're almost there!" at bounding box center [708, 393] width 96 height 14
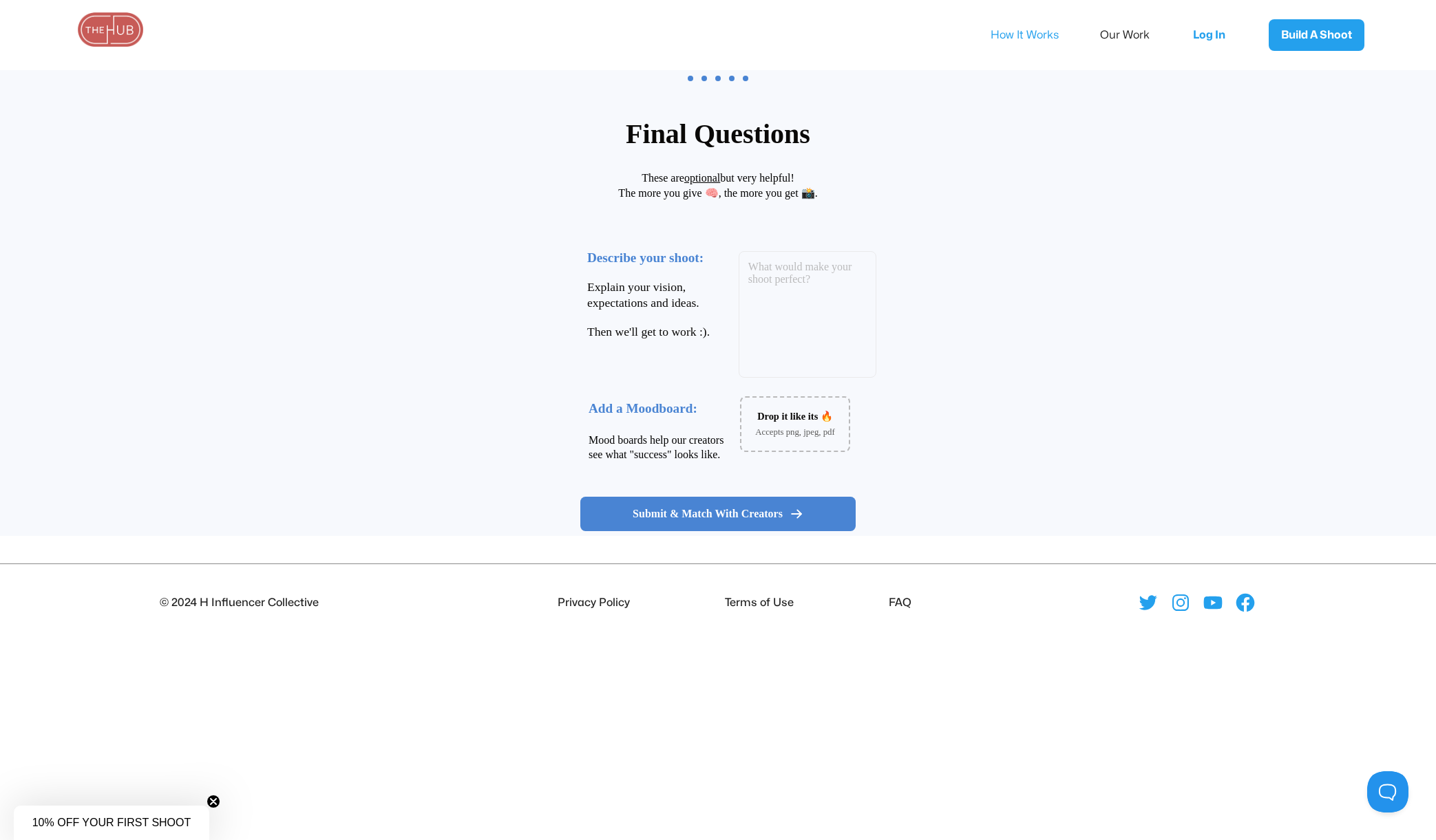
click at [1028, 32] on link "How It Works" at bounding box center [1033, 35] width 87 height 29
